Goal: Find specific page/section: Find specific page/section

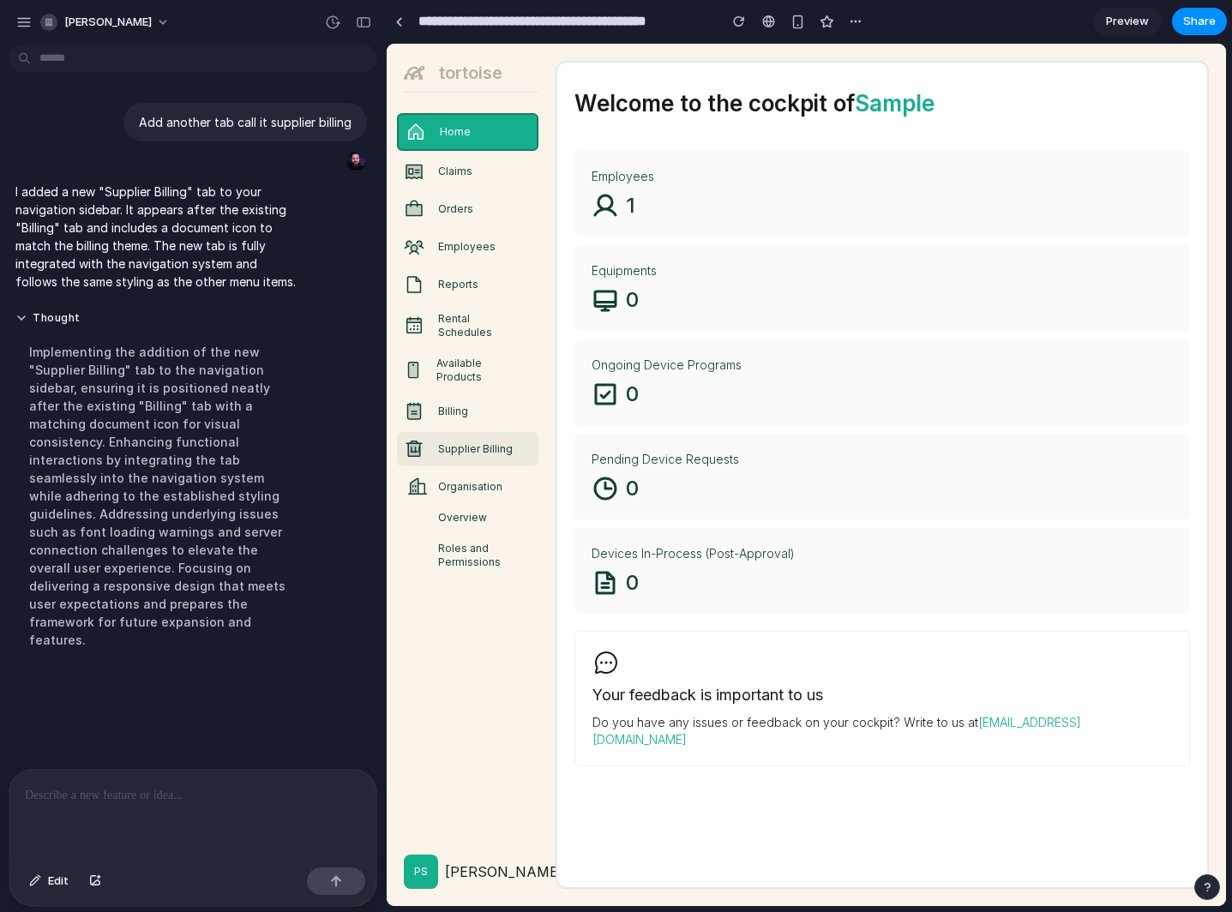
click at [471, 447] on link "Supplier Billing" at bounding box center [467, 449] width 141 height 34
click at [21, 318] on button "Thought" at bounding box center [158, 318] width 286 height 15
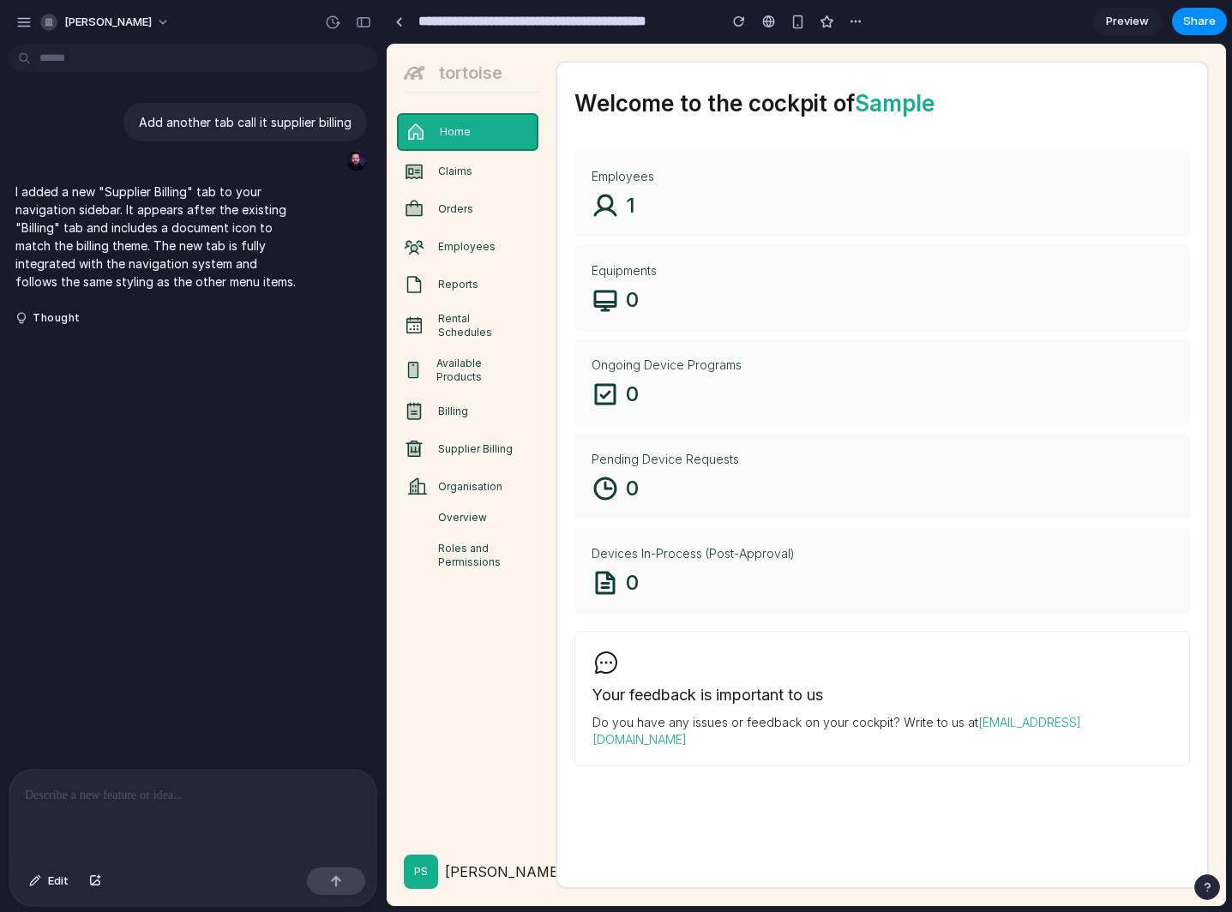
click at [117, 800] on p at bounding box center [193, 795] width 336 height 21
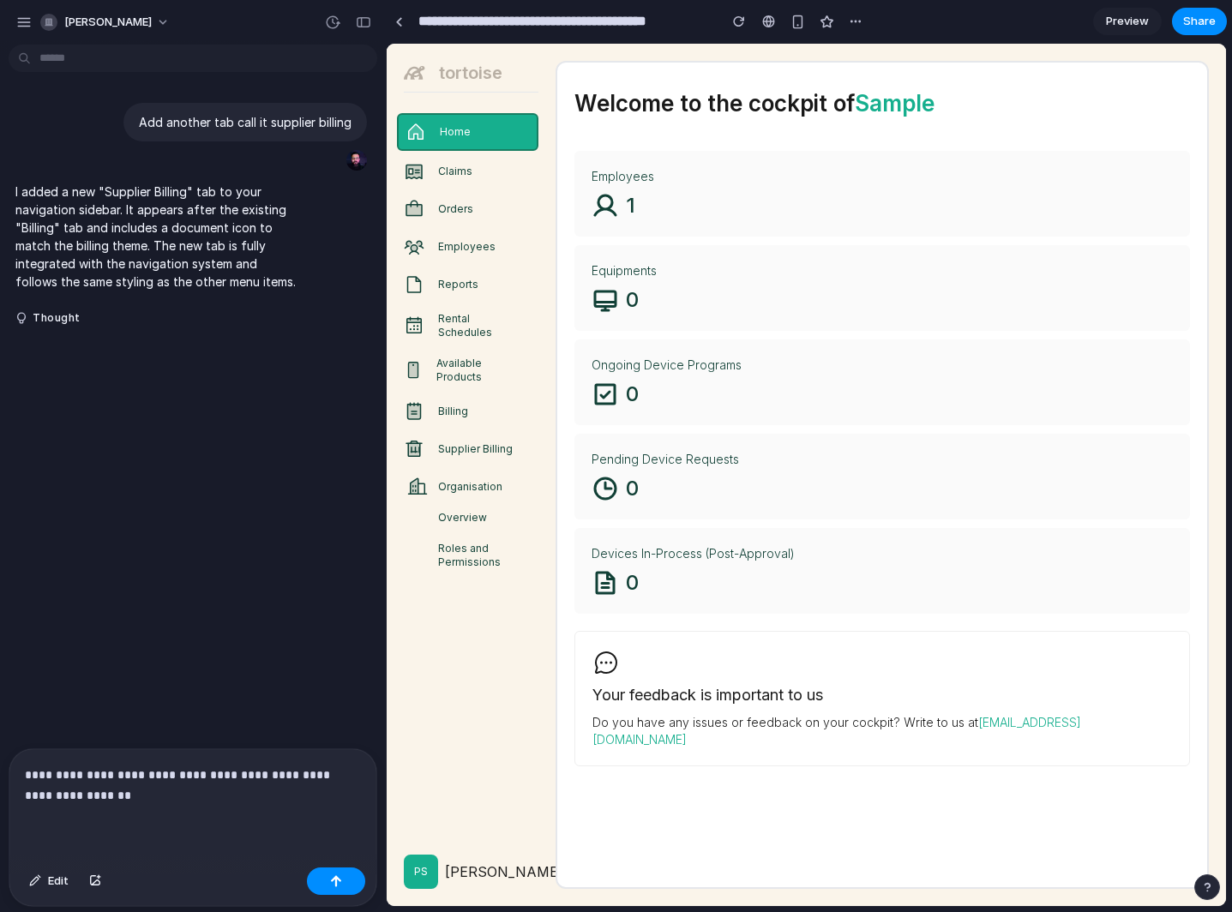
click at [53, 799] on p "**********" at bounding box center [193, 785] width 336 height 41
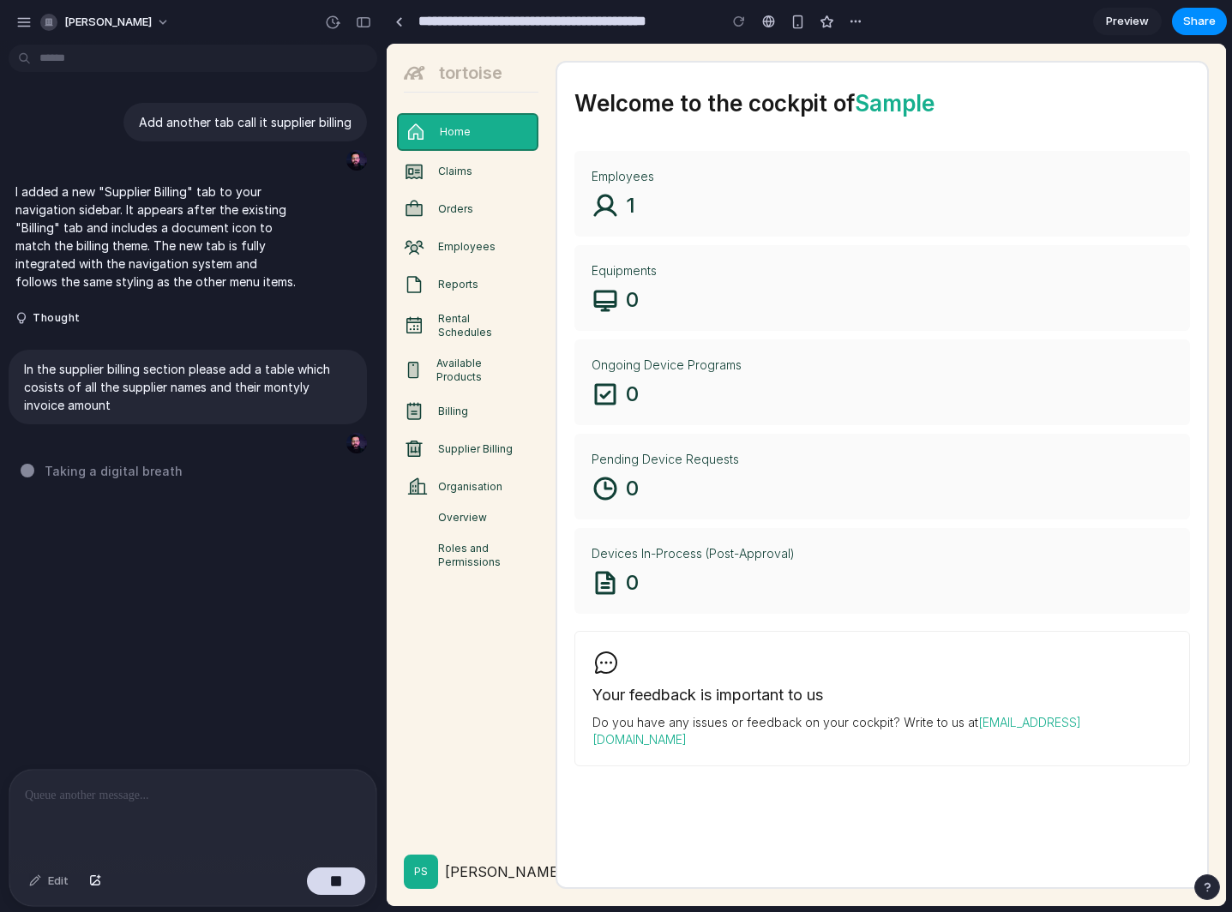
click at [150, 473] on span "Taking a digital breath" at bounding box center [114, 471] width 138 height 18
click at [150, 473] on span "Taking a digital breath ." at bounding box center [115, 471] width 141 height 18
click at [150, 473] on span "Taking a digital breath .." at bounding box center [117, 471] width 145 height 18
click at [134, 459] on div "Add another tab call it supplier billing I added a new "Supplier Billing" tab t…" at bounding box center [187, 409] width 375 height 717
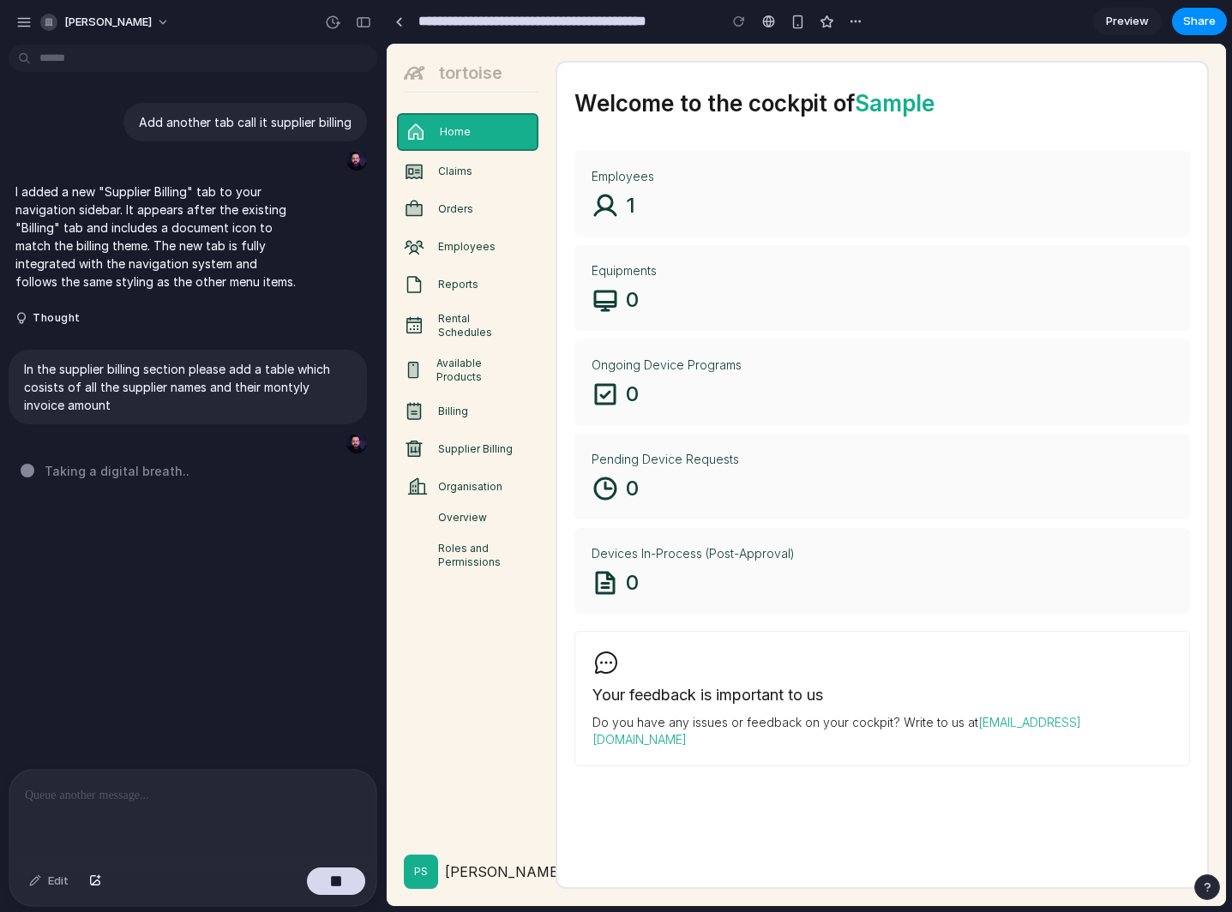
click at [134, 459] on div "Add another tab call it supplier billing I added a new "Supplier Billing" tab t…" at bounding box center [187, 409] width 375 height 717
click at [105, 483] on div "Add another tab call it supplier billing I added a new "Supplier Billing" tab t…" at bounding box center [187, 409] width 375 height 717
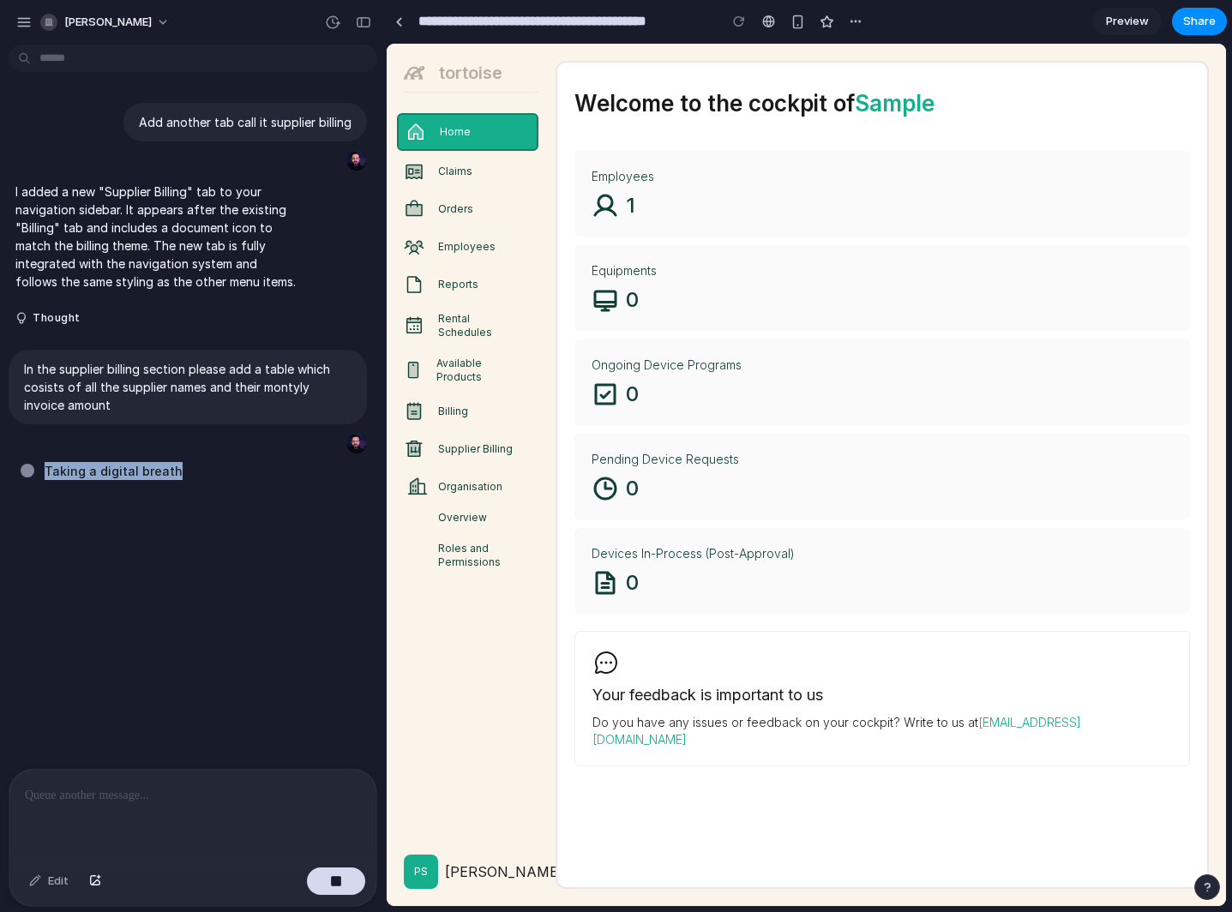
click at [105, 483] on div "Add another tab call it supplier billing I added a new "Supplier Billing" tab t…" at bounding box center [187, 409] width 375 height 717
click at [143, 468] on span "Weighing alternatives .." at bounding box center [115, 471] width 141 height 18
click at [143, 468] on span "Weighing alternatives ..." at bounding box center [117, 471] width 144 height 18
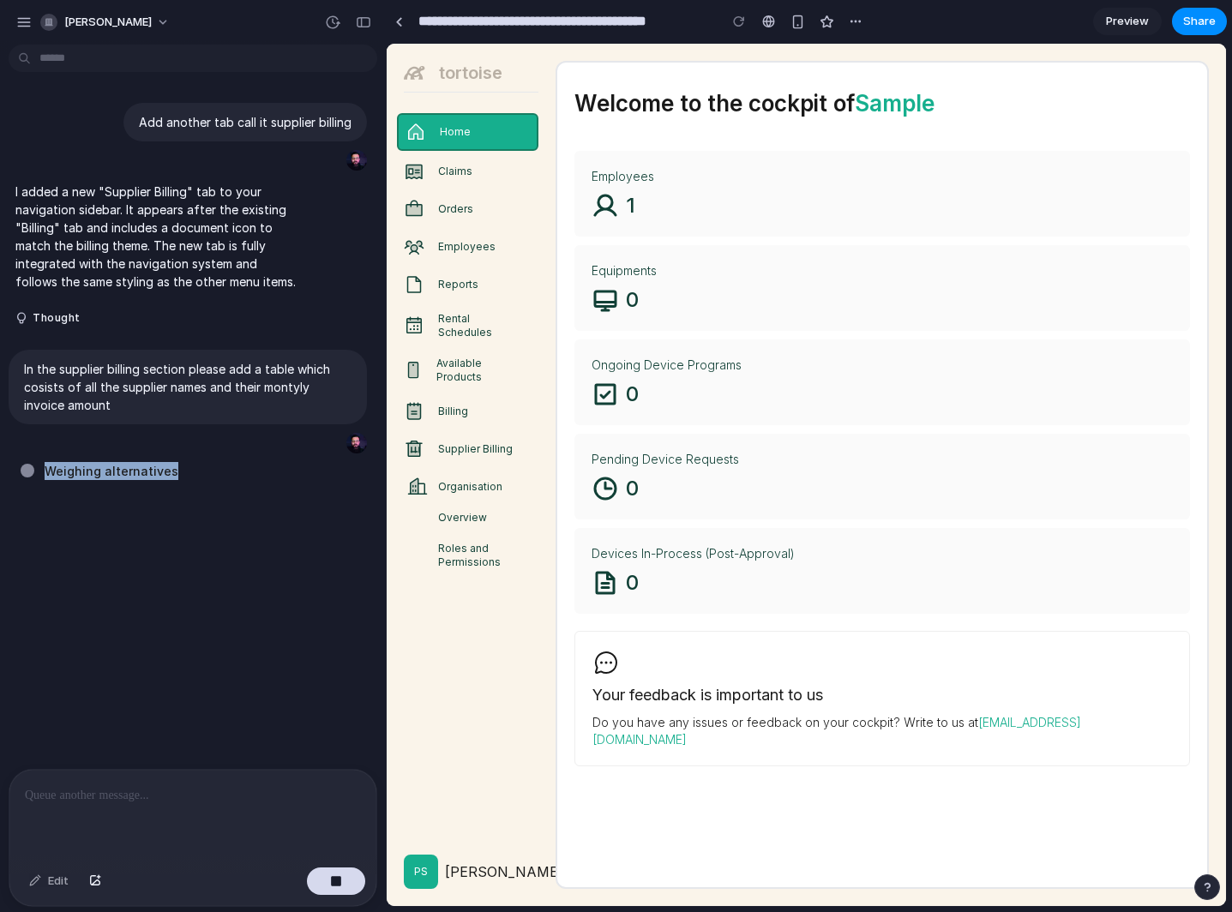
click at [143, 468] on span "Weighing alternatives" at bounding box center [112, 471] width 134 height 18
click at [143, 468] on span "Weighing alternatives ." at bounding box center [113, 471] width 137 height 18
click at [143, 468] on span "Weighing alternatives .." at bounding box center [115, 471] width 141 height 18
click at [143, 468] on span "Weighing alternatives ..." at bounding box center [117, 471] width 144 height 18
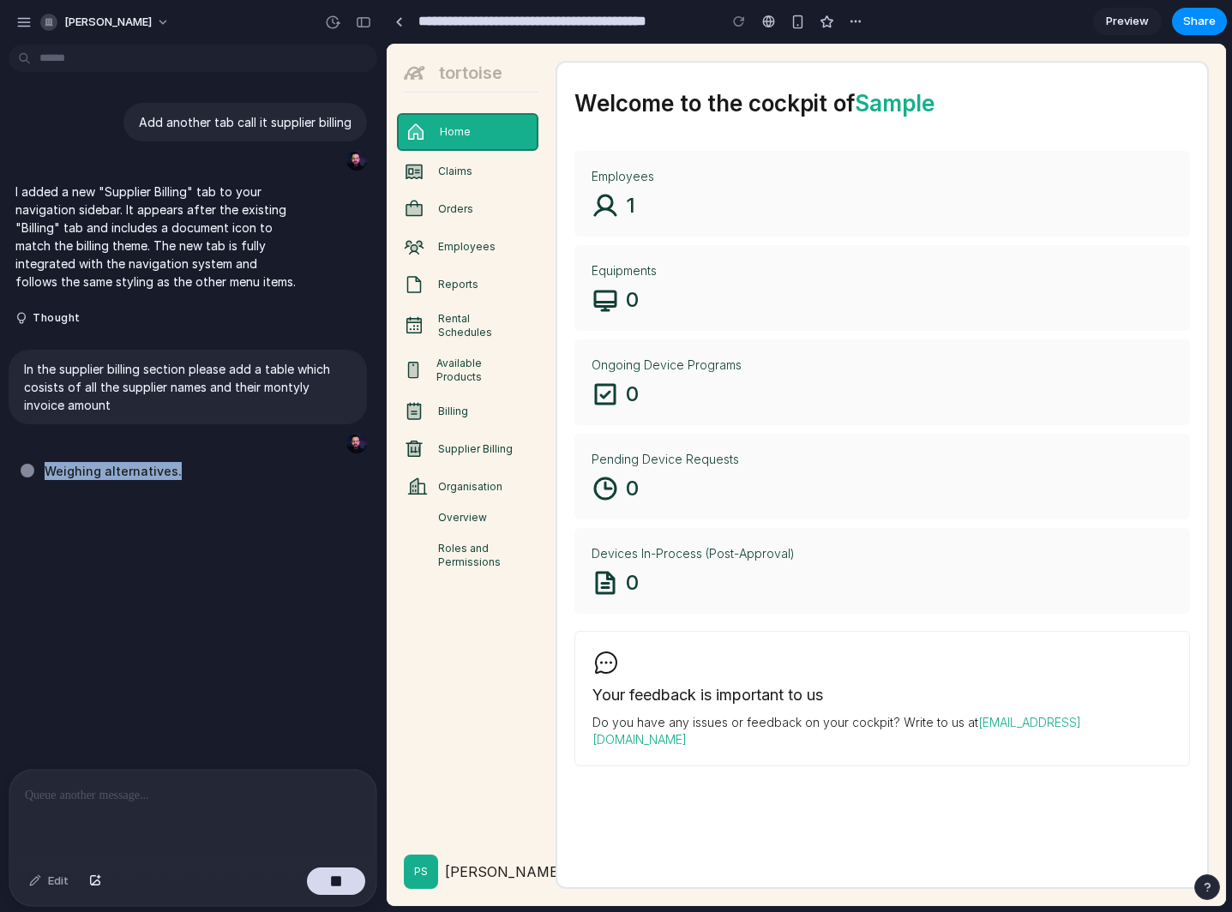
click at [143, 468] on span "Weighing alternatives ." at bounding box center [113, 471] width 137 height 18
click at [143, 468] on span "Weighing alternatives .." at bounding box center [115, 471] width 141 height 18
click at [143, 468] on span "Weighing alternatives" at bounding box center [112, 471] width 134 height 18
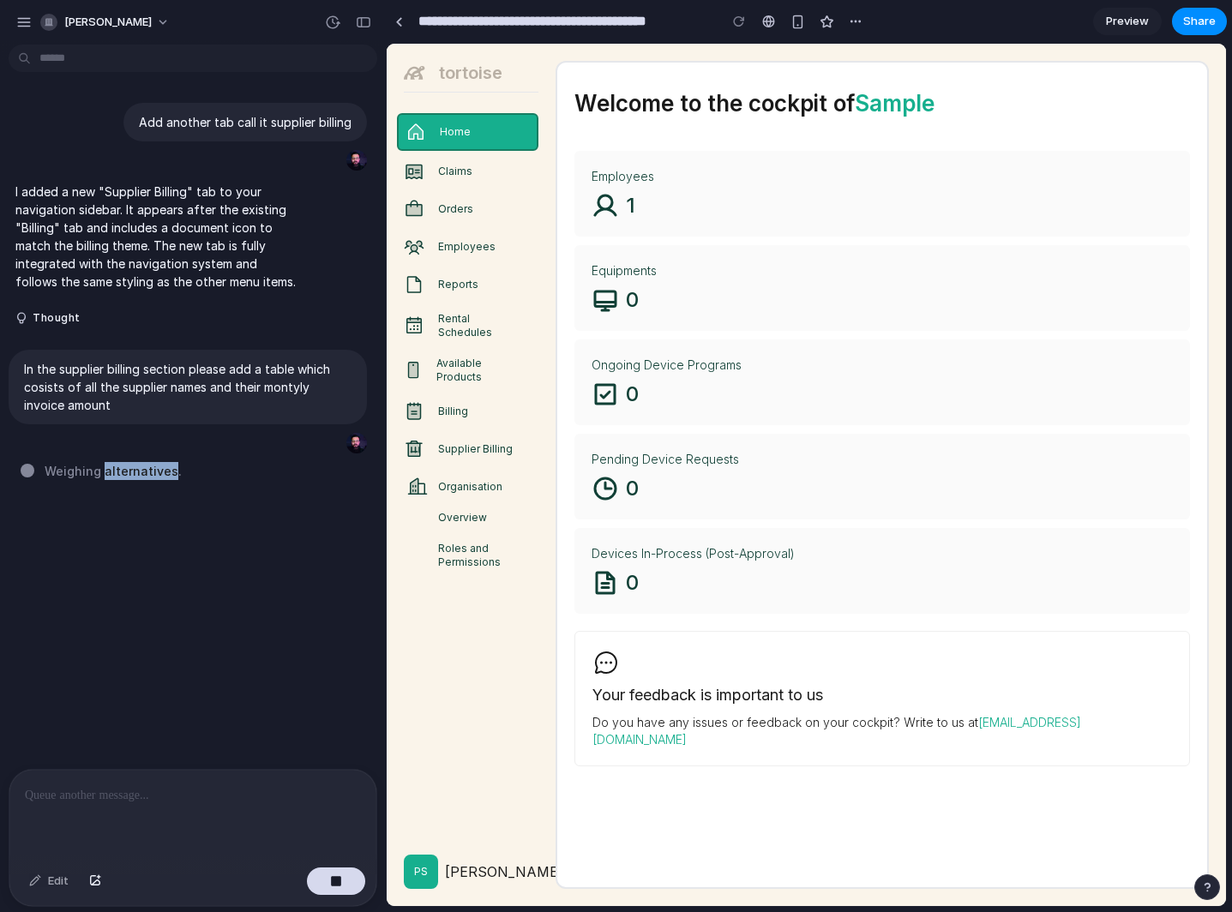
click at [143, 468] on span "Weighing alternatives ." at bounding box center [113, 471] width 137 height 18
click at [143, 468] on span "Weighing alternatives .." at bounding box center [115, 471] width 141 height 18
click at [143, 468] on span "Weighing alternatives ..." at bounding box center [117, 471] width 144 height 18
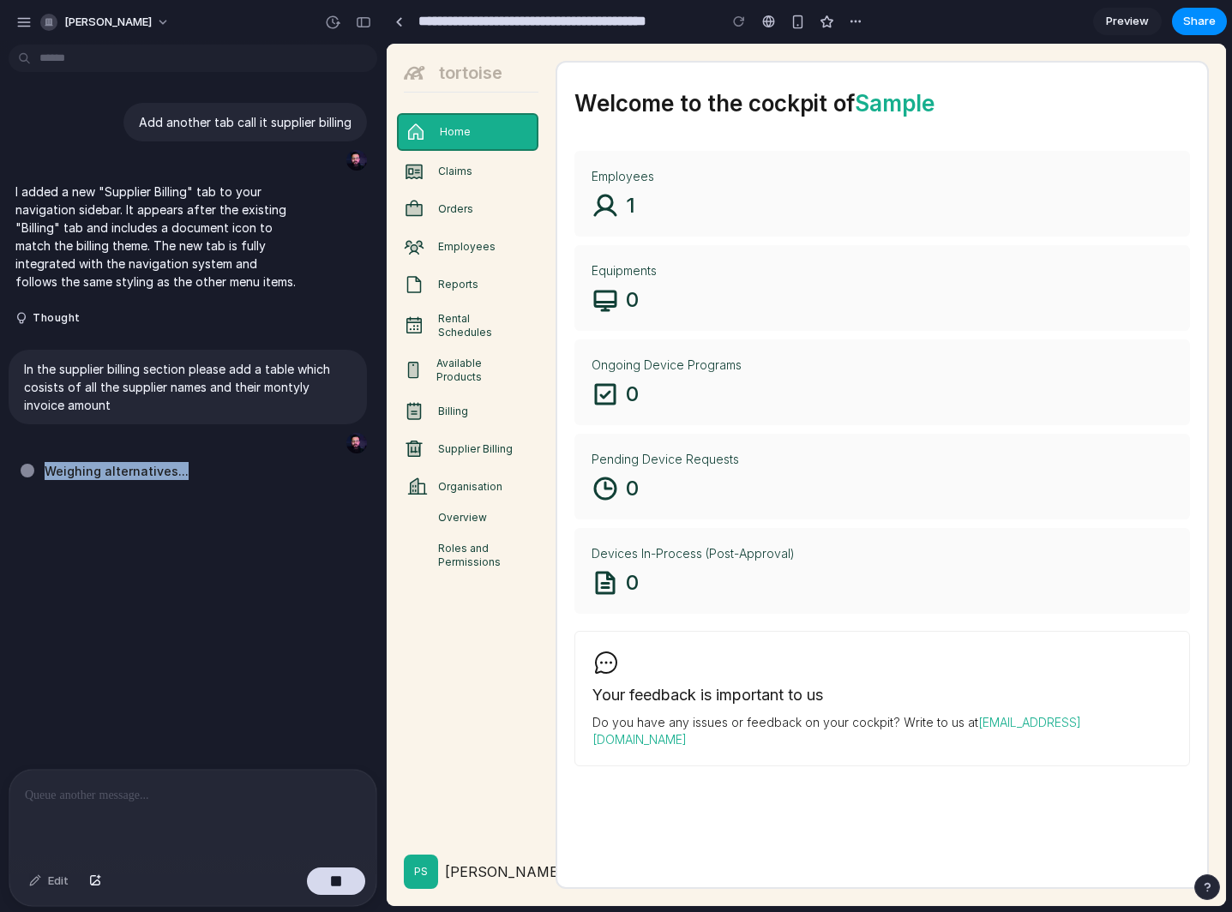
click at [143, 468] on span "Weighing alternatives ..." at bounding box center [117, 471] width 144 height 18
click at [143, 468] on span "Weighing alternatives" at bounding box center [112, 471] width 134 height 18
click at [143, 468] on span "Weighing alternatives ." at bounding box center [113, 471] width 137 height 18
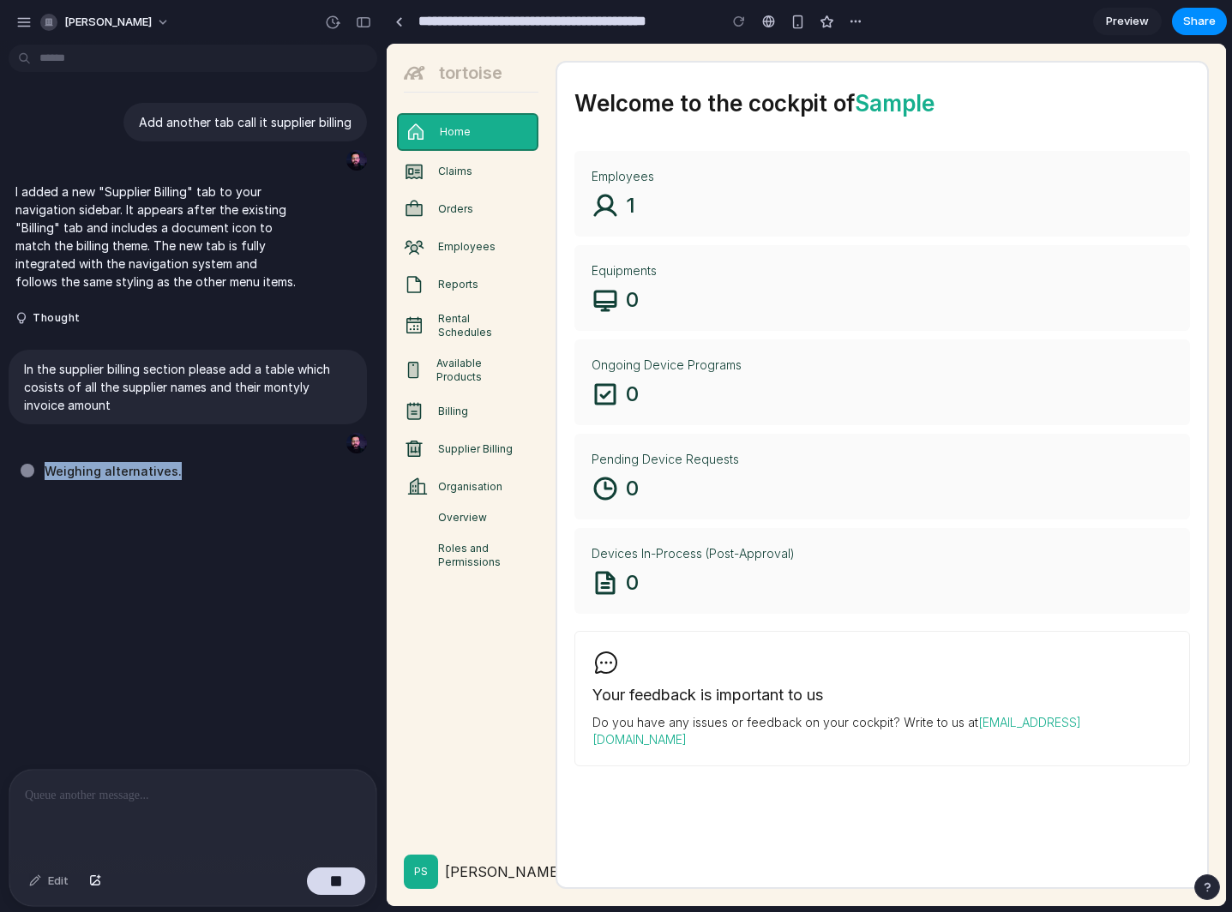
click at [143, 468] on span "Weighing alternatives ." at bounding box center [113, 471] width 137 height 18
click at [143, 468] on span "Weighing alternatives .." at bounding box center [115, 471] width 141 height 18
click at [143, 468] on div "Weighing alter ..." at bounding box center [198, 471] width 355 height 18
click at [143, 468] on div "Weigh" at bounding box center [198, 471] width 355 height 18
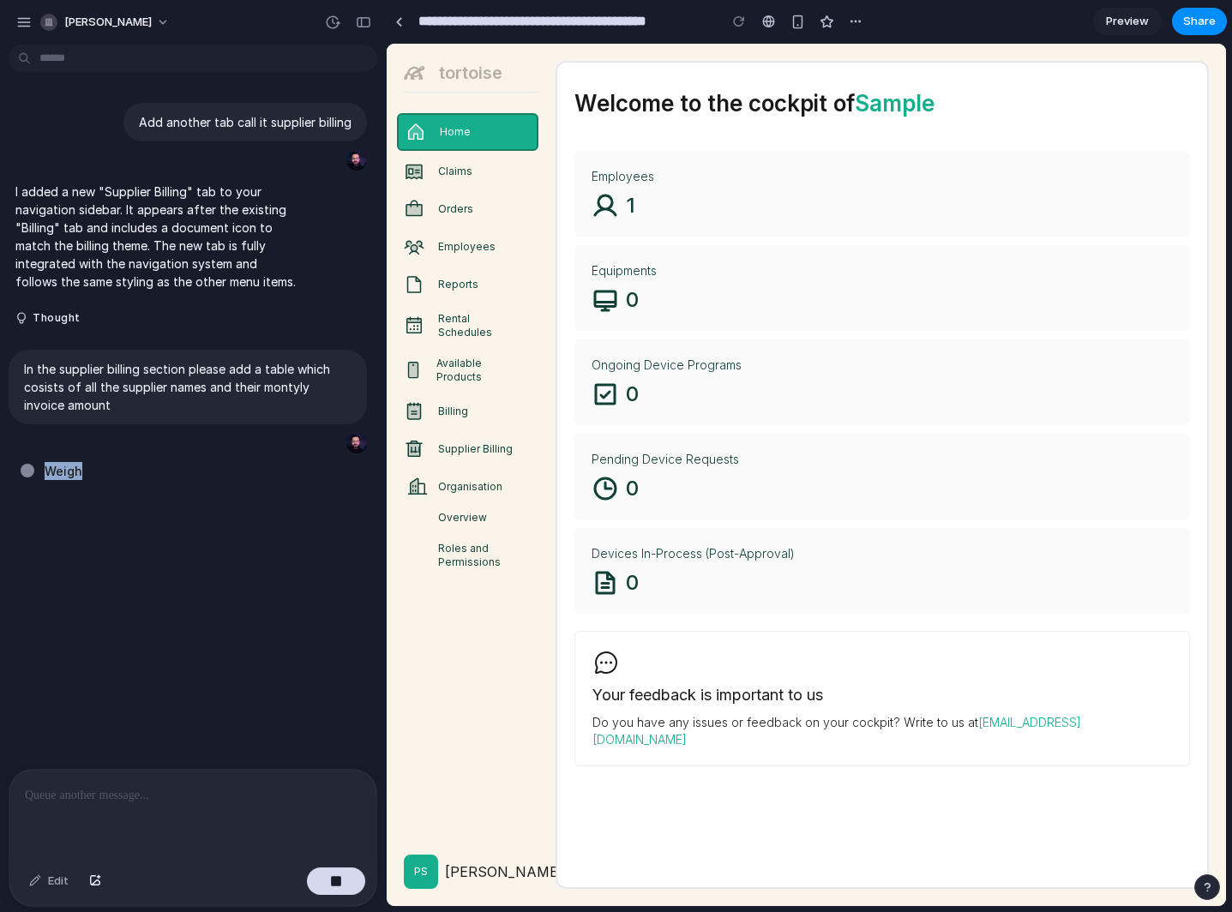
click at [143, 468] on div "Weigh" at bounding box center [198, 471] width 355 height 18
click at [143, 468] on div at bounding box center [198, 471] width 355 height 18
click at [95, 468] on span "Weighing alternatives .." at bounding box center [115, 471] width 141 height 18
click at [95, 468] on span "Weighing alternatives ..." at bounding box center [117, 471] width 144 height 18
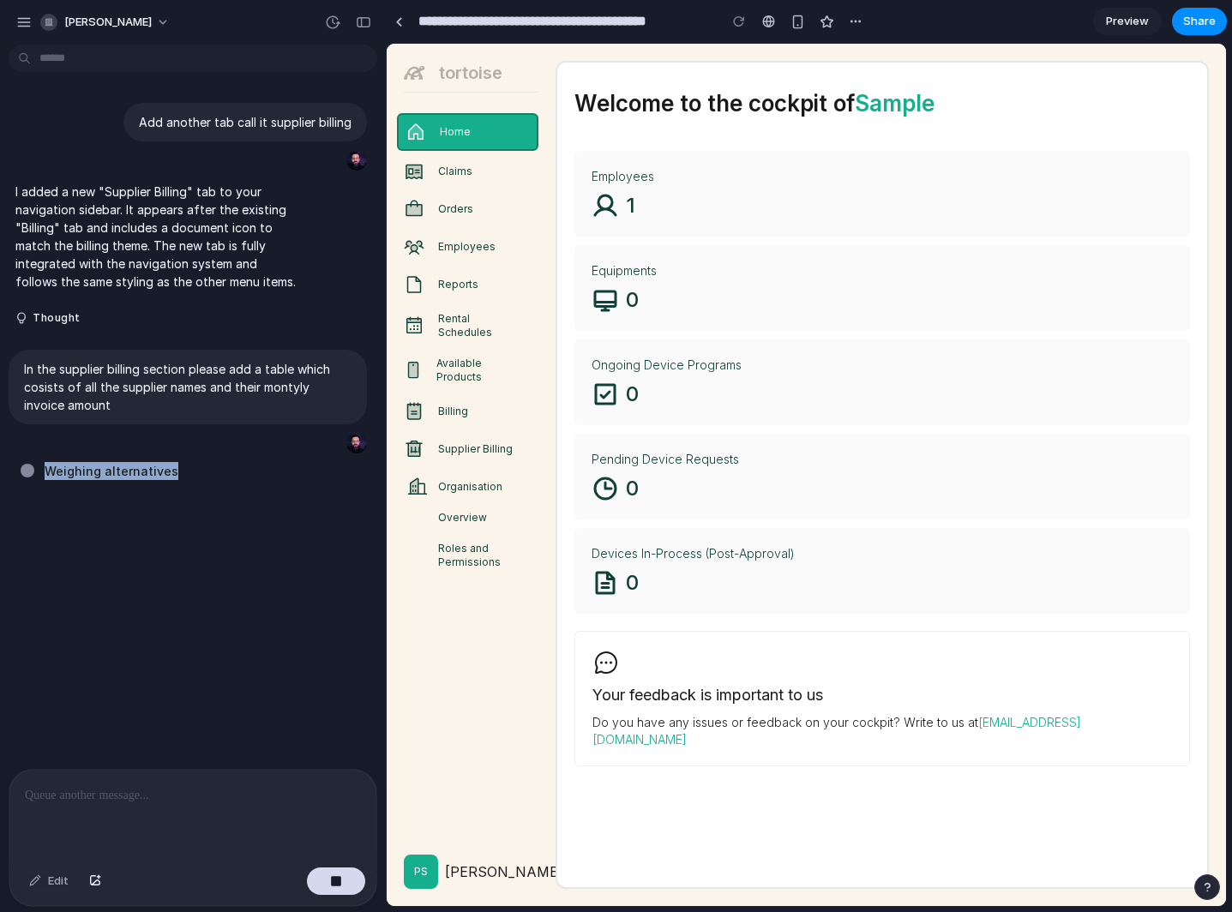
click at [95, 468] on span "Weighing alternatives" at bounding box center [112, 471] width 134 height 18
click at [501, 447] on link "Supplier Billing" at bounding box center [467, 449] width 141 height 34
click at [99, 535] on div "Add another tab call it supplier billing I added a new "Supplier Billing" tab t…" at bounding box center [187, 409] width 375 height 717
click at [609, 267] on div "Equipments" at bounding box center [882, 270] width 582 height 17
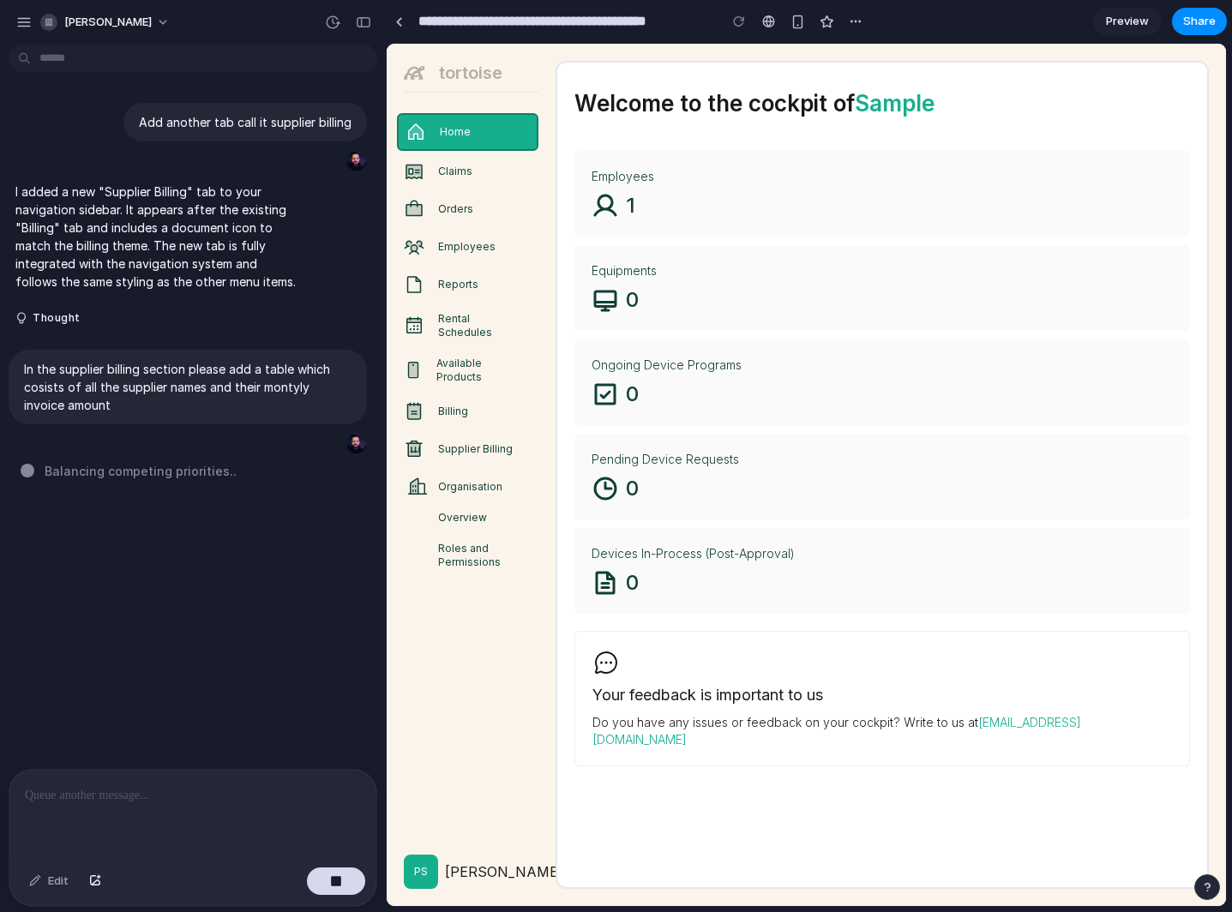
click at [586, 355] on div "Ongoing Device Programs 0" at bounding box center [882, 382] width 616 height 86
click at [475, 432] on link "Supplier Billing" at bounding box center [467, 449] width 141 height 34
click at [454, 442] on link "Supplier Billing" at bounding box center [467, 449] width 141 height 34
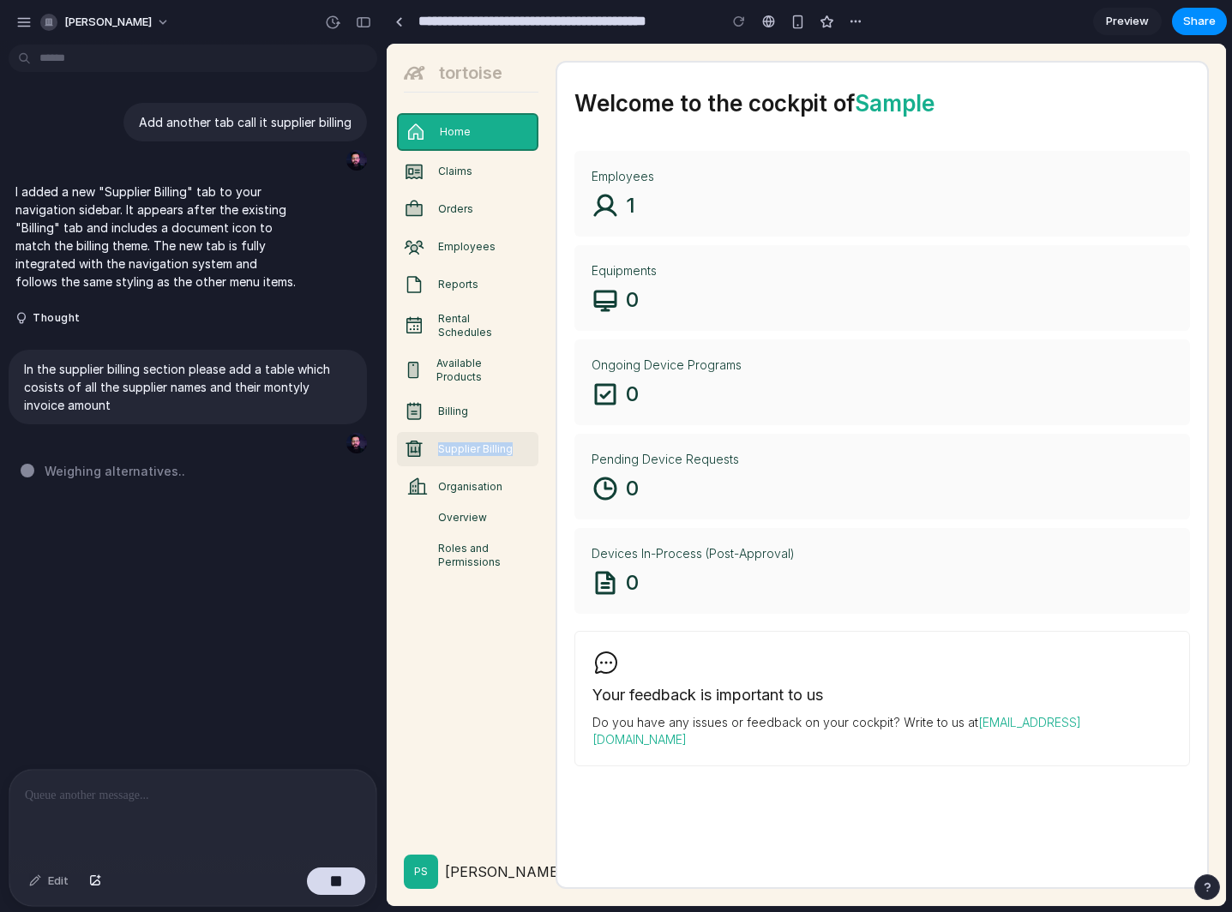
click at [454, 442] on link "Supplier Billing" at bounding box center [467, 449] width 141 height 34
click at [541, 429] on div "tortoise Home Claims Orders Employees Reports Rental Schedules Available Produc…" at bounding box center [806, 475] width 839 height 862
click at [519, 435] on link "Supplier Billing" at bounding box center [467, 449] width 141 height 34
